Goal: Check status: Check status

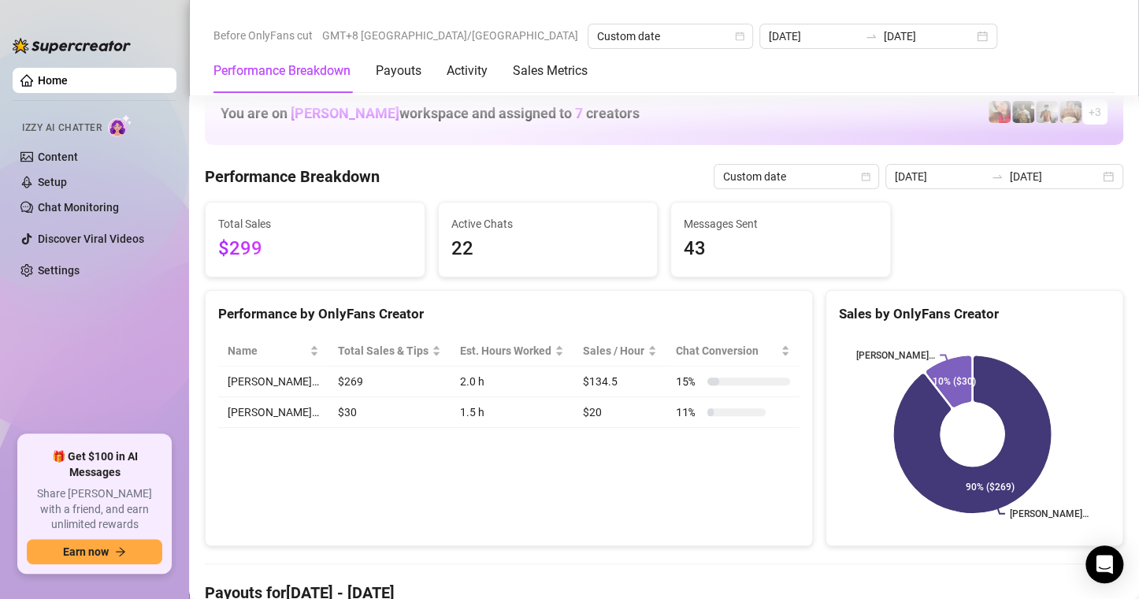
scroll to position [1970, 0]
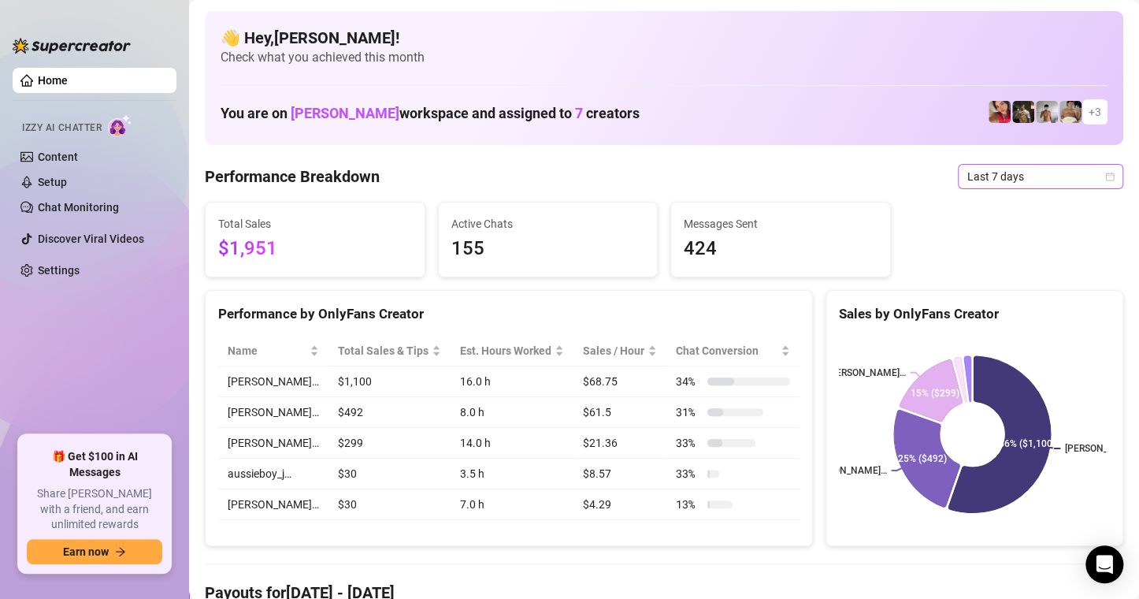
click at [1106, 180] on icon "calendar" at bounding box center [1110, 176] width 9 height 9
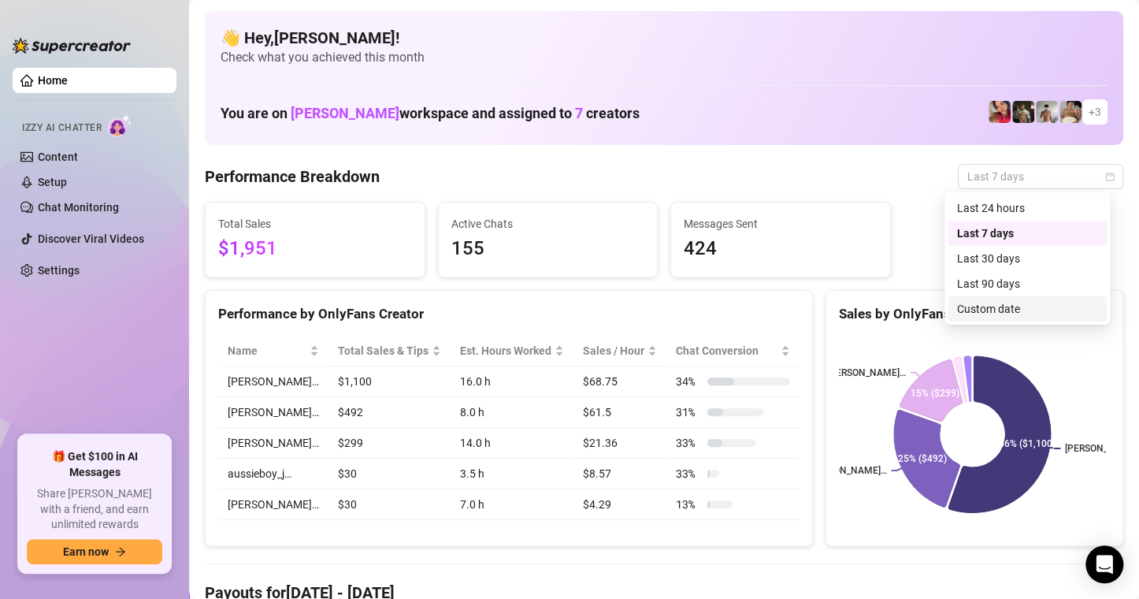
click at [998, 314] on div "Custom date" at bounding box center [1027, 308] width 140 height 17
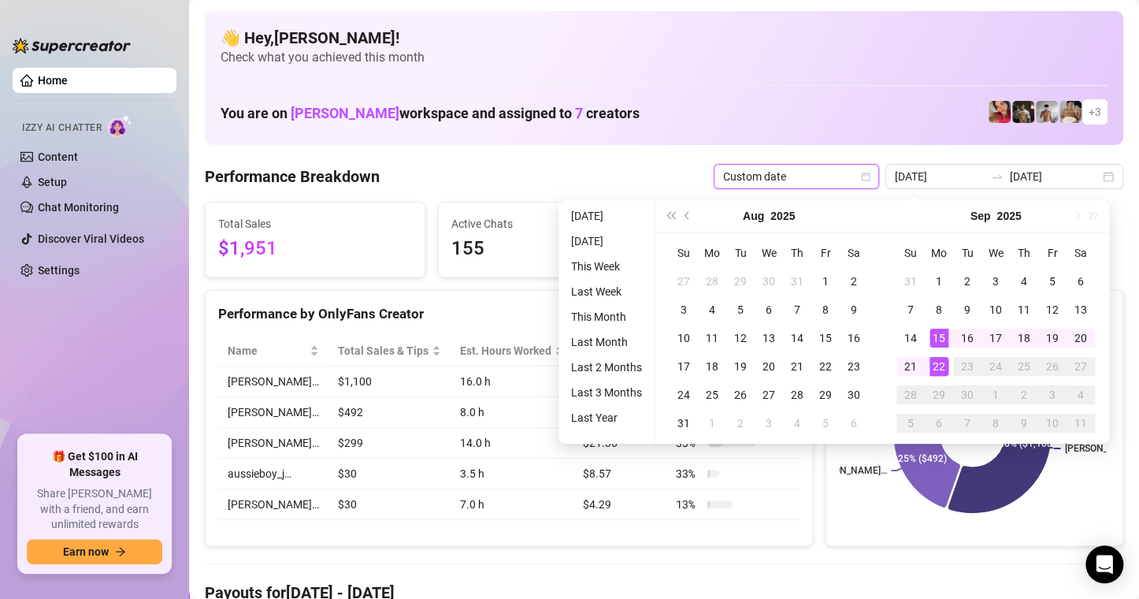
type input "[DATE]"
click at [940, 370] on div "22" at bounding box center [939, 366] width 19 height 19
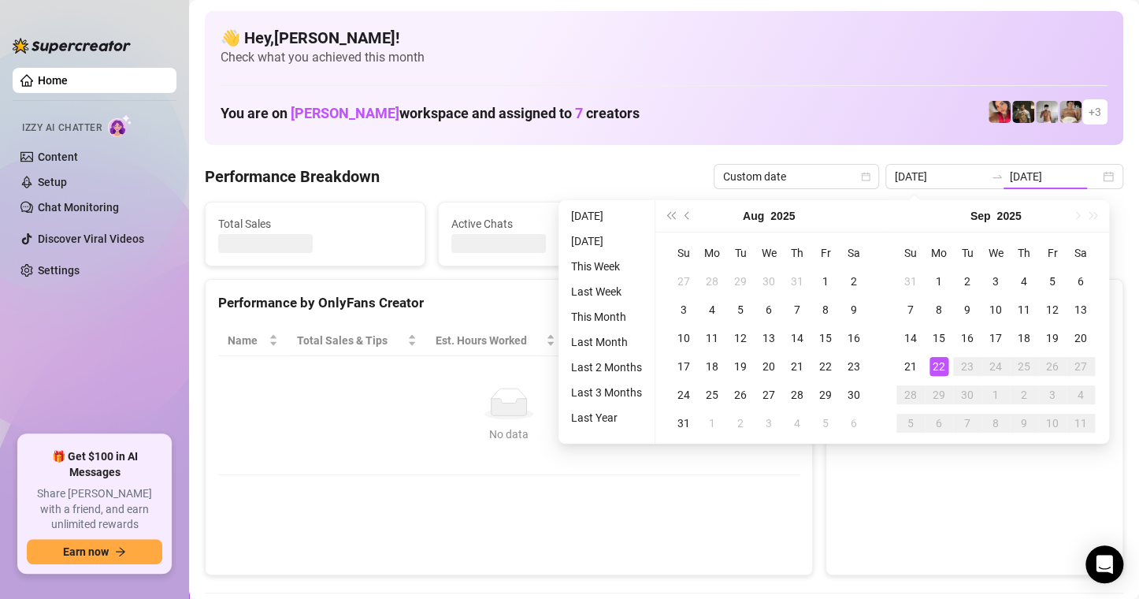
type input "[DATE]"
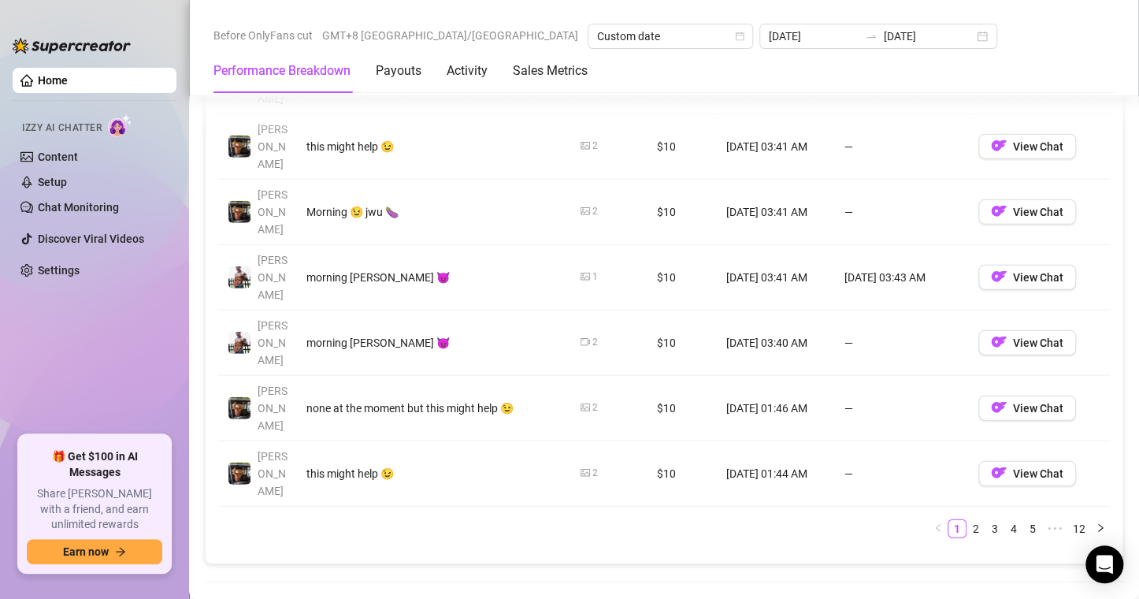
scroll to position [1891, 0]
